Goal: Check status: Verify the current state of an ongoing process or item

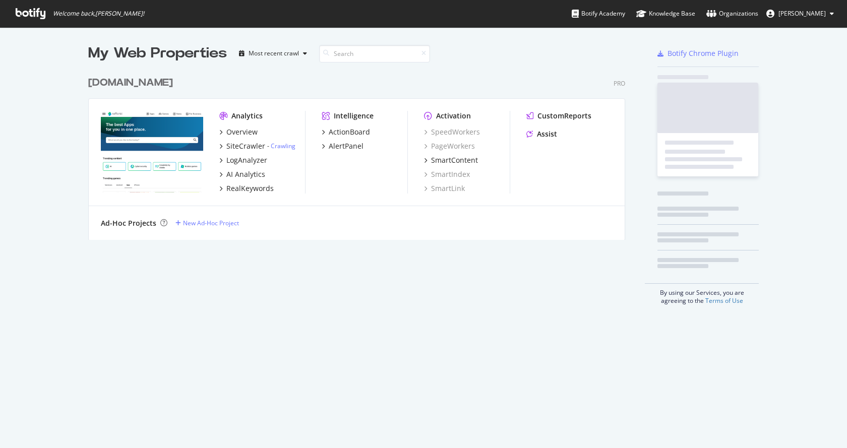
scroll to position [440, 832]
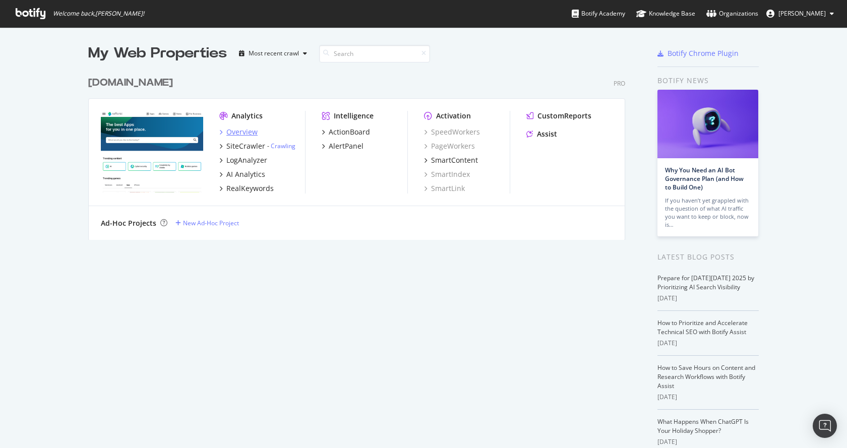
click at [226, 129] on div "Overview" at bounding box center [241, 132] width 31 height 10
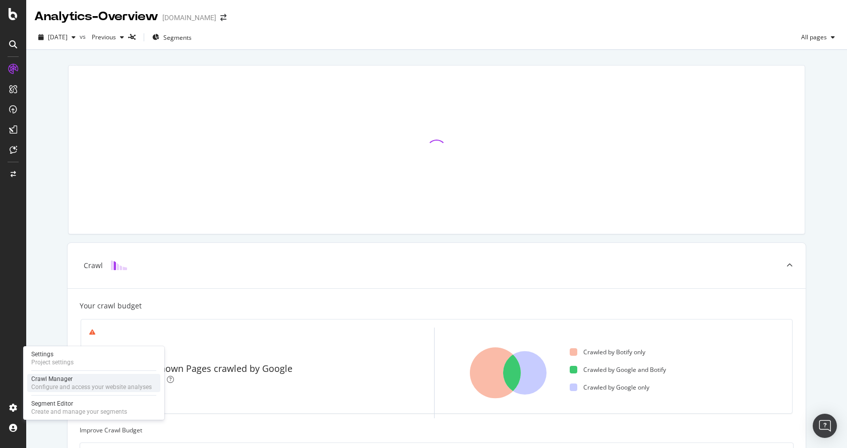
click at [44, 388] on div "Configure and access your website analyses" at bounding box center [91, 387] width 120 height 8
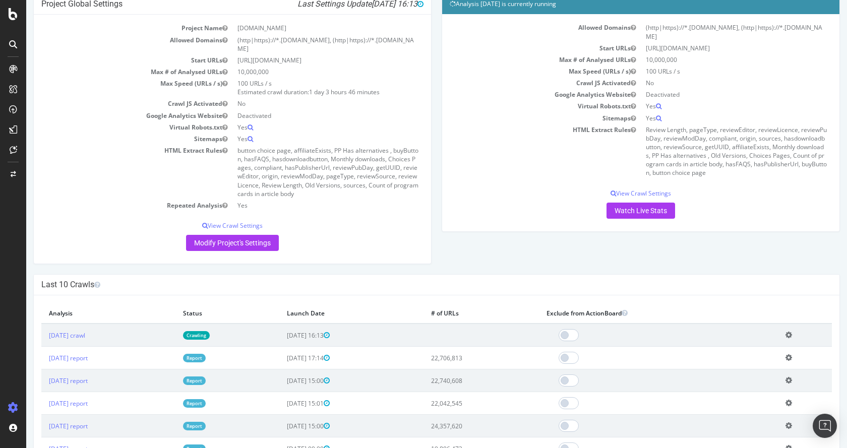
scroll to position [101, 0]
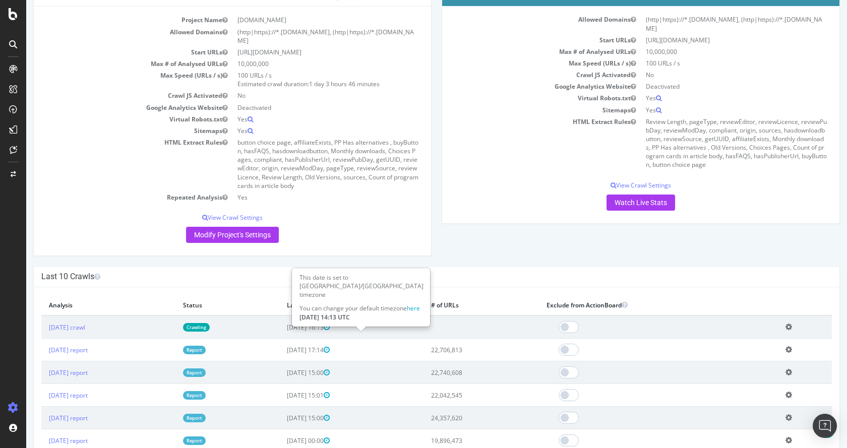
click at [330, 324] on icon at bounding box center [327, 327] width 6 height 7
click at [790, 323] on icon at bounding box center [788, 327] width 7 height 8
click at [210, 323] on link "Crawling" at bounding box center [196, 327] width 27 height 9
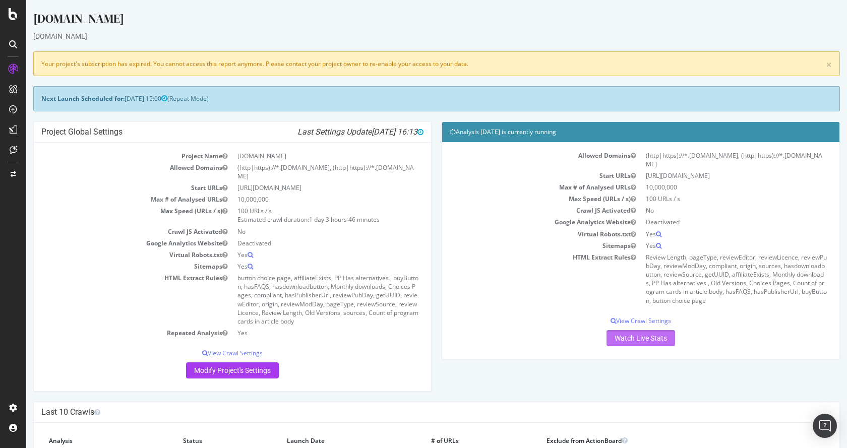
click at [647, 330] on link "Watch Live Stats" at bounding box center [640, 338] width 69 height 16
click at [632, 316] on p "View Crawl Settings" at bounding box center [641, 320] width 382 height 9
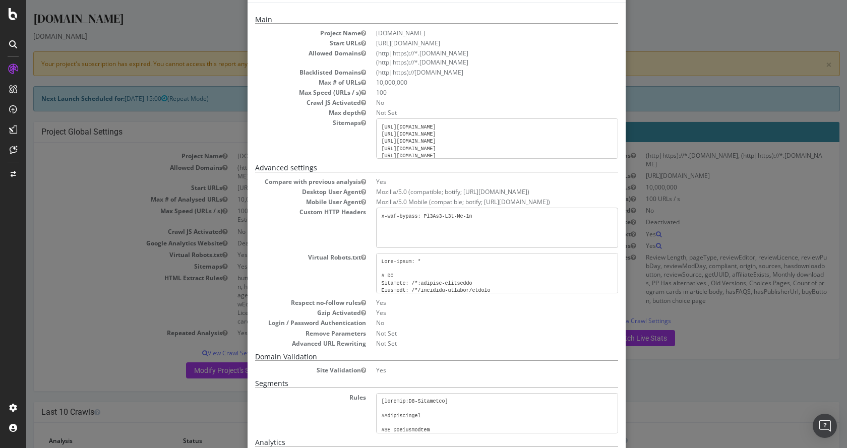
scroll to position [202, 0]
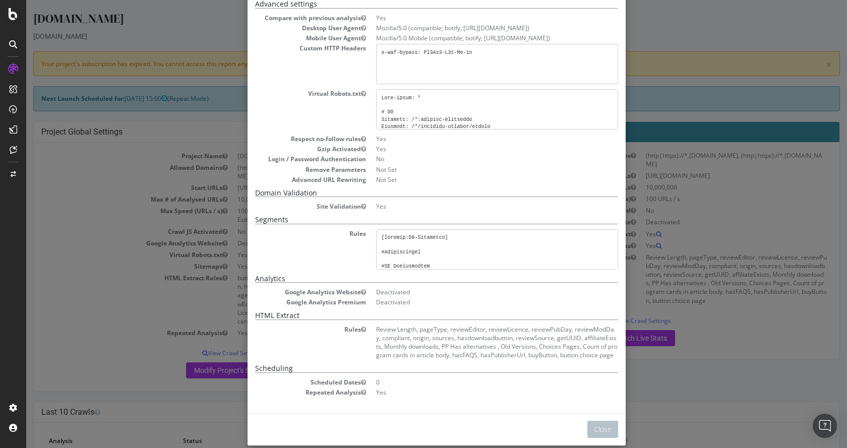
click at [781, 175] on div "× Close Analysis Settings Main Project Name [DOMAIN_NAME] Start URLs [URL][DOMA…" at bounding box center [436, 224] width 820 height 448
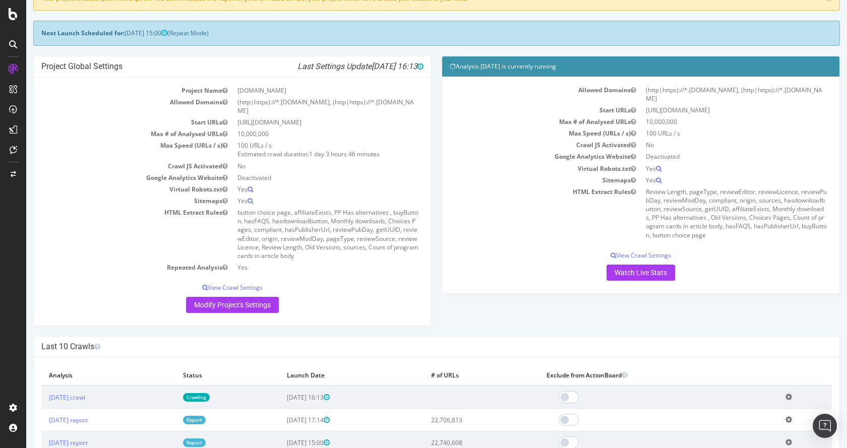
scroll to position [50, 0]
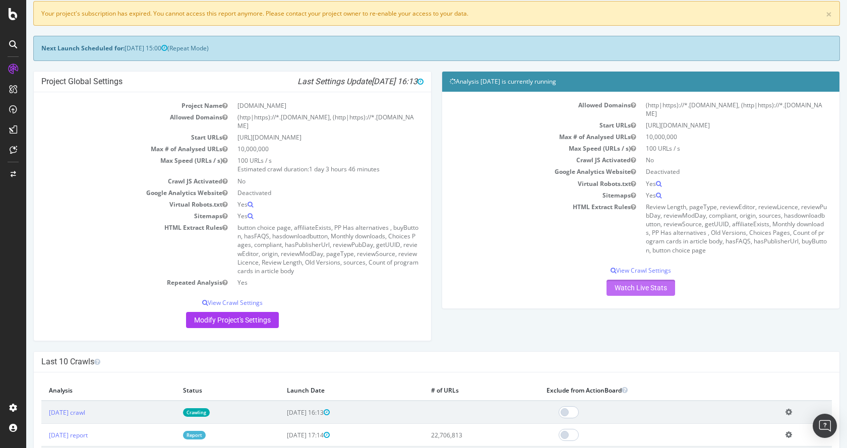
click at [615, 280] on link "Watch Live Stats" at bounding box center [640, 288] width 69 height 16
click at [622, 280] on link "Watch Live Stats" at bounding box center [640, 288] width 69 height 16
click at [637, 280] on link "Watch Live Stats" at bounding box center [640, 288] width 69 height 16
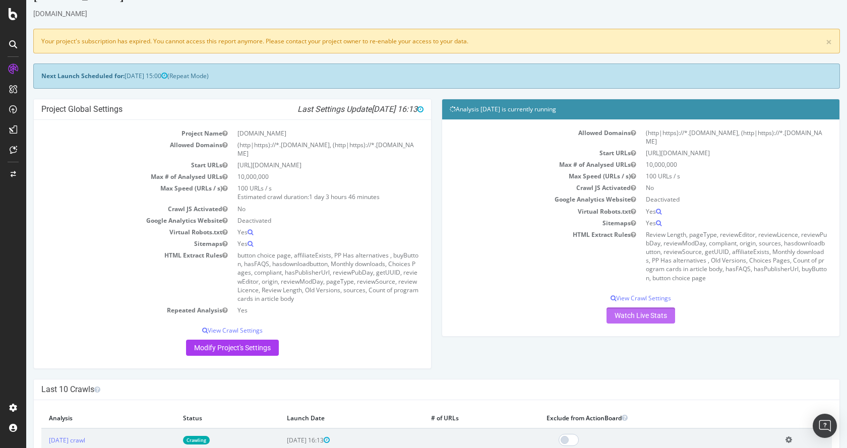
scroll to position [0, 0]
